Goal: Transaction & Acquisition: Subscribe to service/newsletter

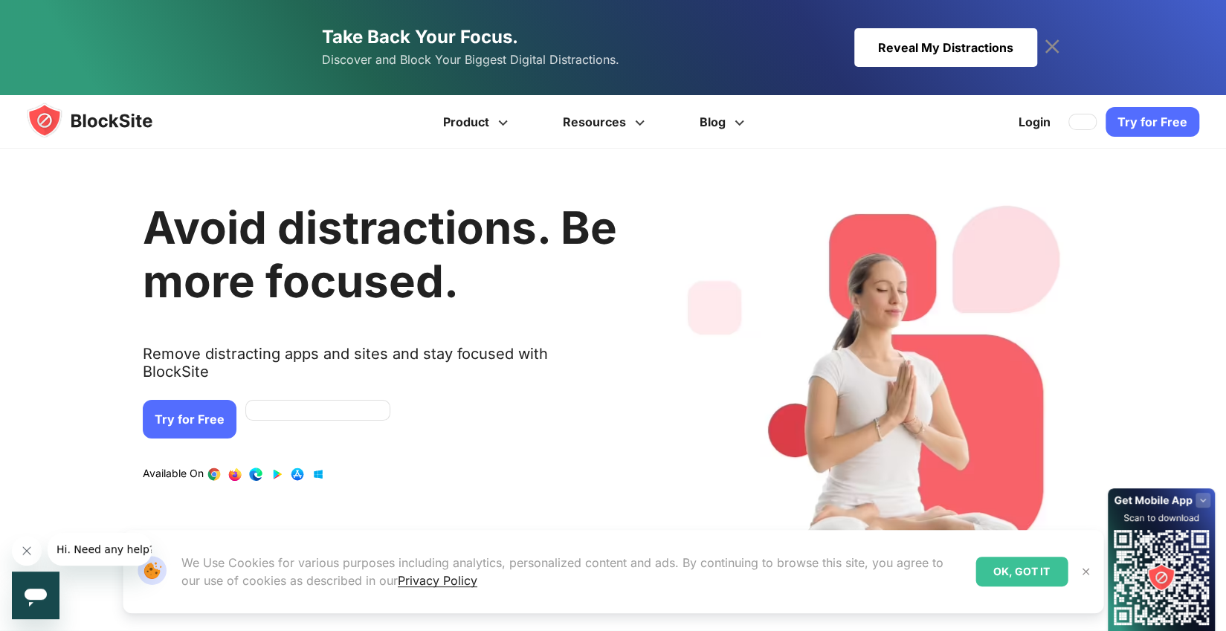
click at [101, 125] on img at bounding box center [104, 121] width 155 height 36
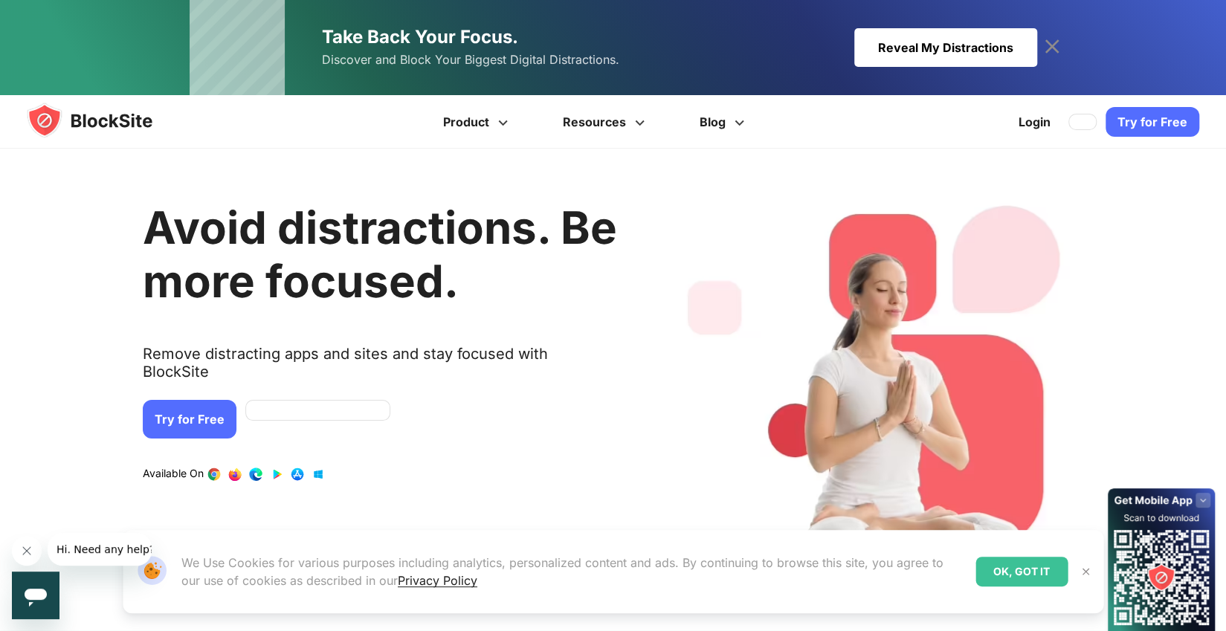
click at [1134, 116] on link "Try for Free" at bounding box center [1152, 122] width 94 height 30
